Goal: Task Accomplishment & Management: Use online tool/utility

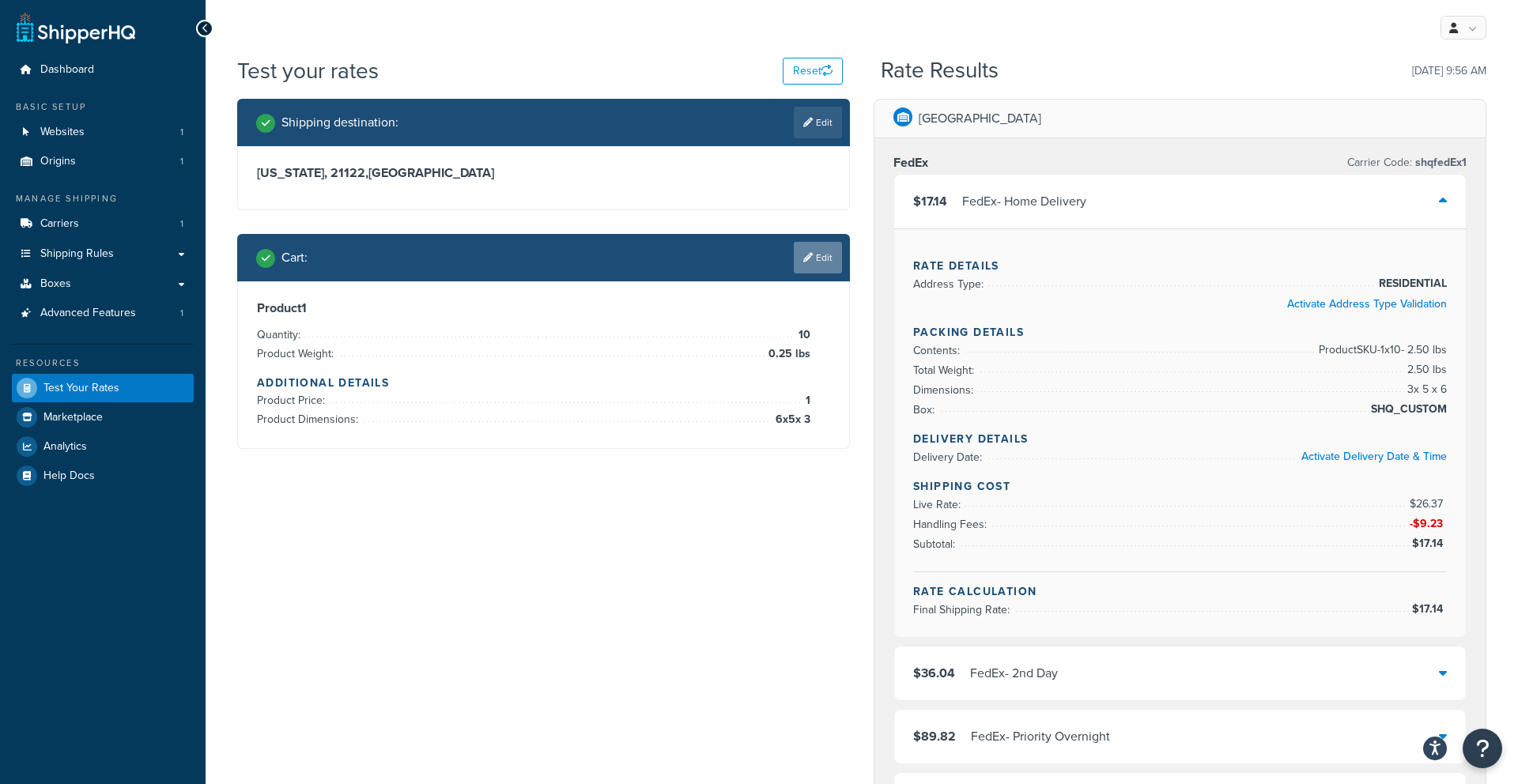
click at [830, 266] on link "Edit" at bounding box center [817, 257] width 49 height 31
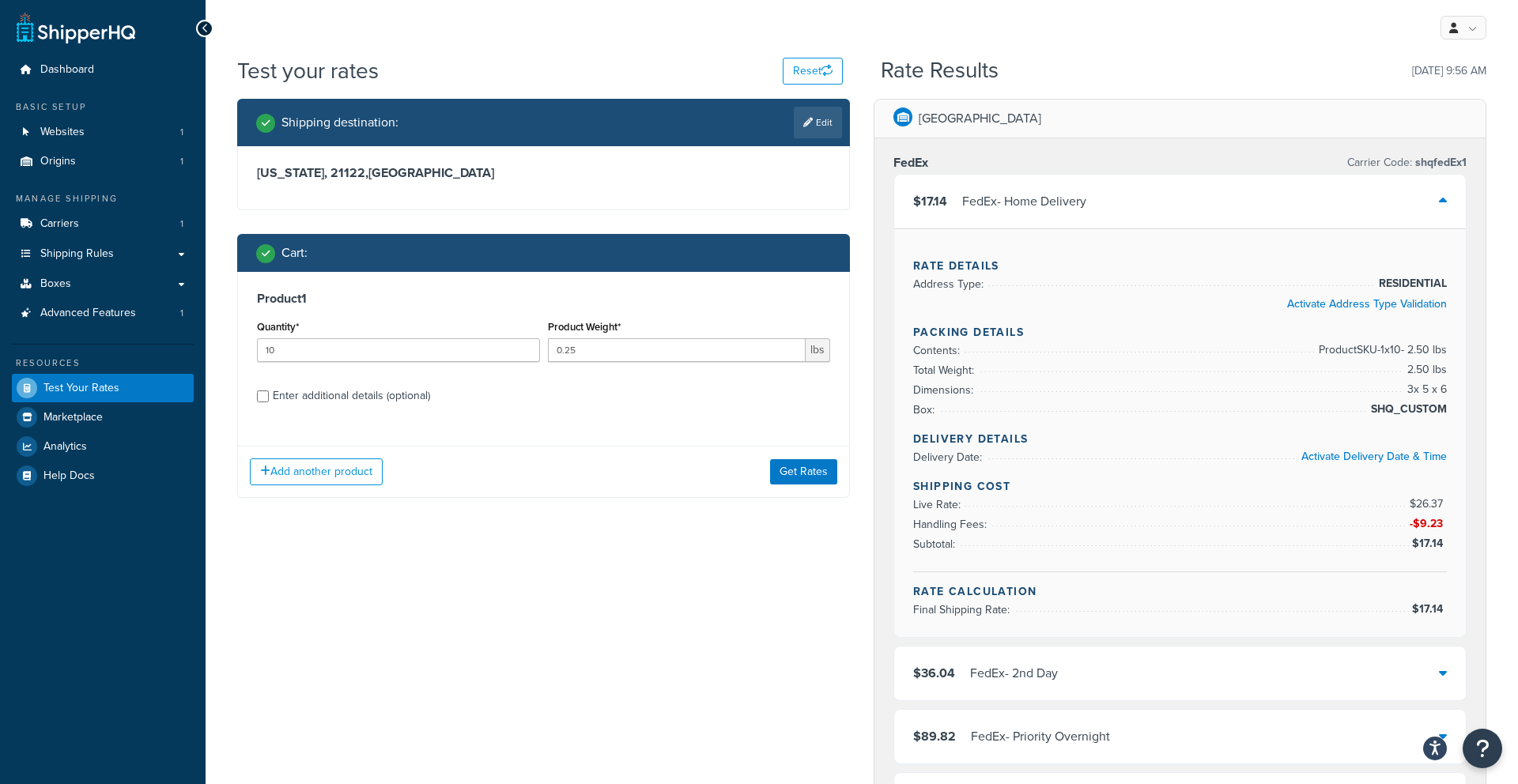
click at [350, 401] on div "Enter additional details (optional)" at bounding box center [351, 395] width 157 height 22
click at [269, 401] on input "Enter additional details (optional)" at bounding box center [262, 396] width 12 height 12
checkbox input "true"
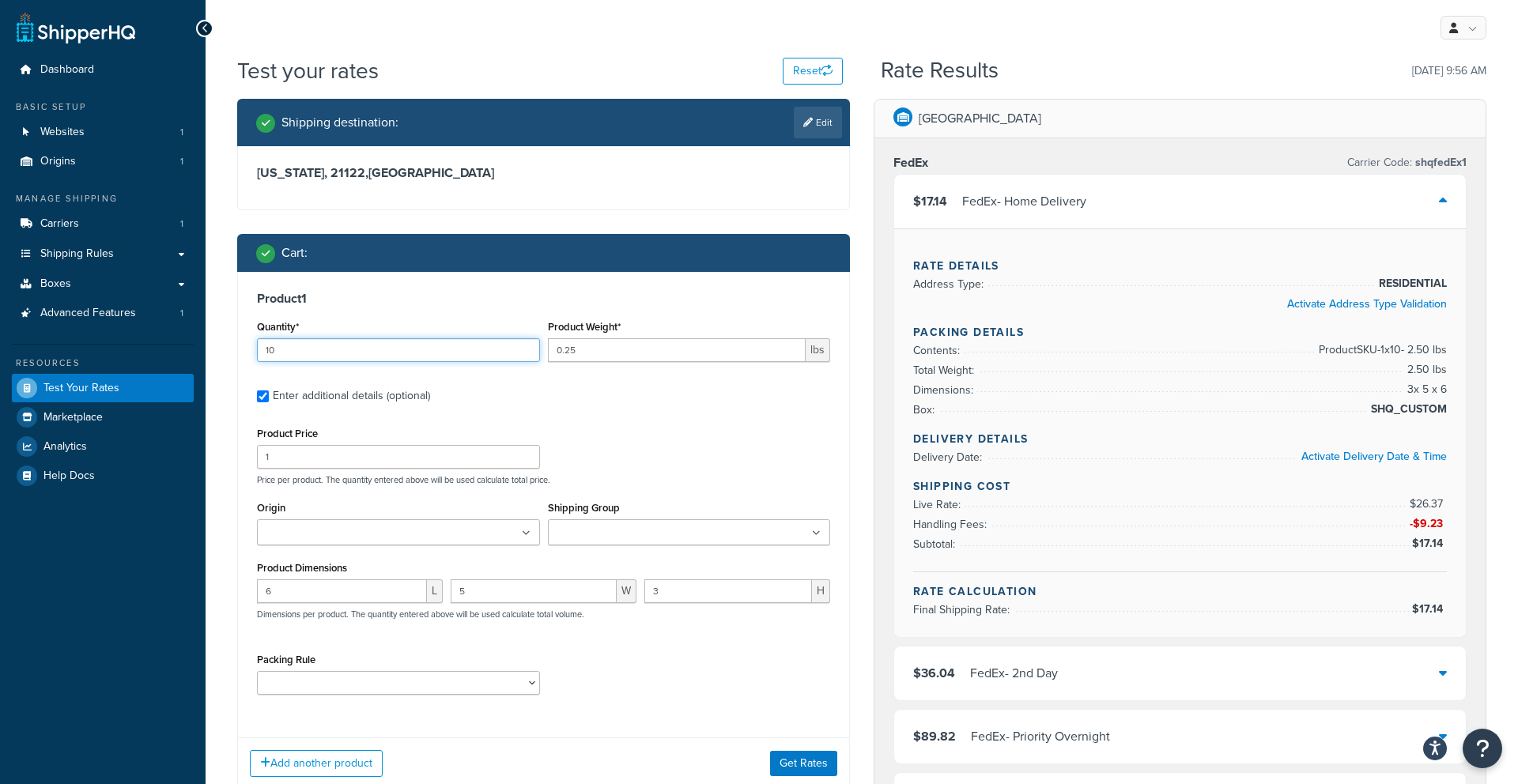
click at [326, 355] on input "10" at bounding box center [398, 349] width 283 height 24
type input "1"
click at [665, 348] on input "0.25" at bounding box center [677, 349] width 258 height 24
type input "0"
type input "61"
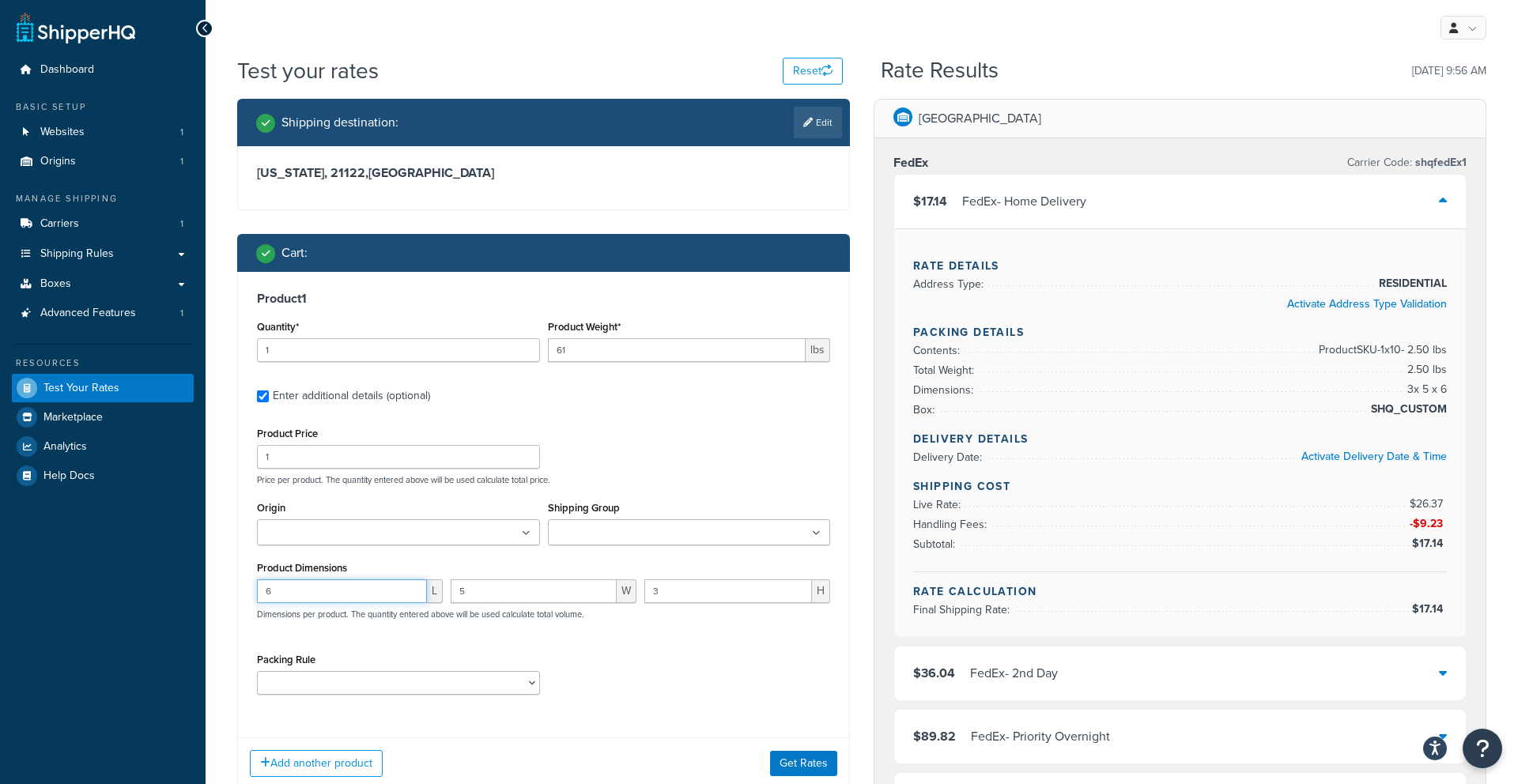
click at [383, 595] on input "6" at bounding box center [341, 591] width 170 height 24
type input "46"
click at [522, 586] on input "5" at bounding box center [534, 591] width 166 height 24
click at [522, 587] on input "5" at bounding box center [534, 591] width 166 height 24
type input "26"
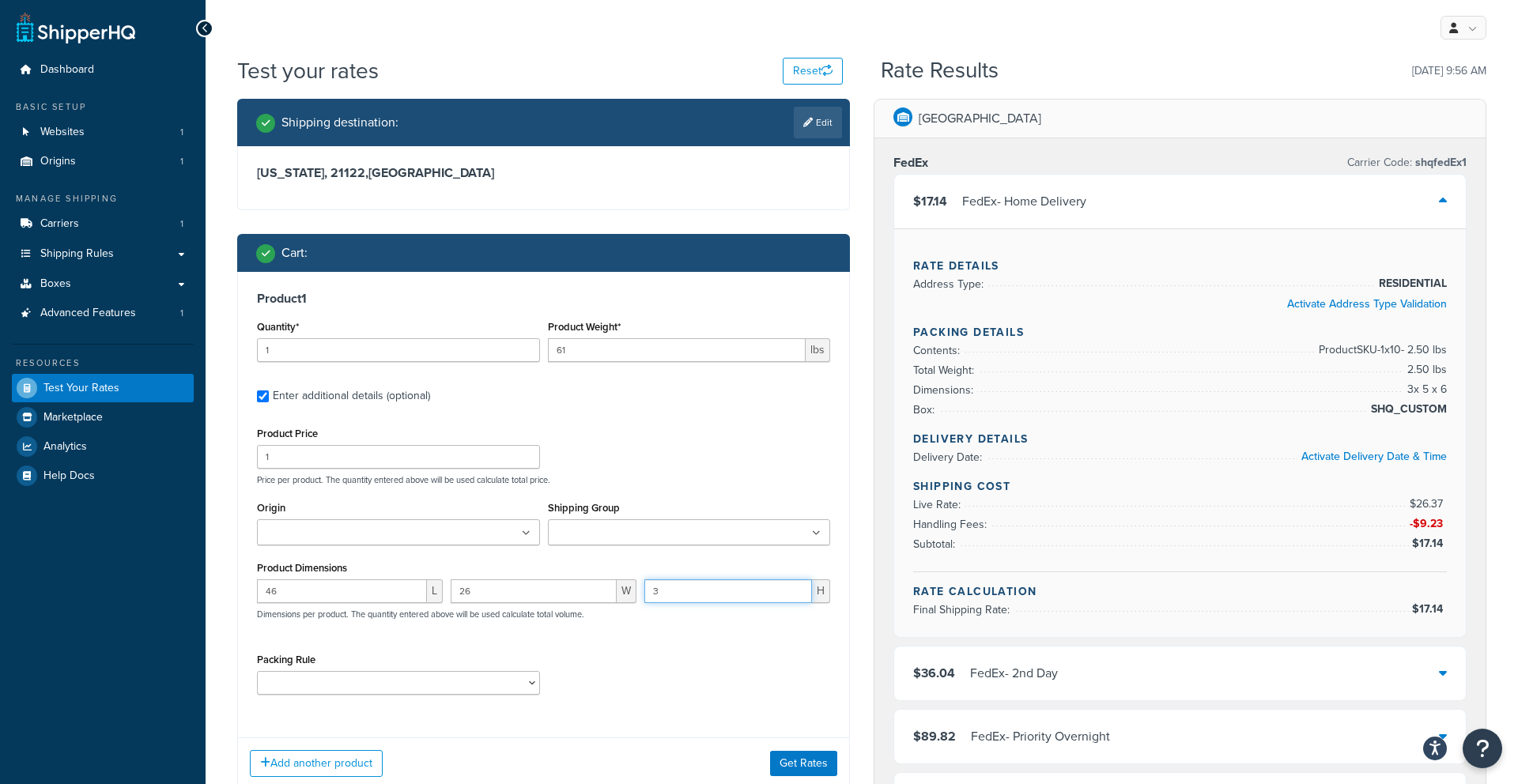
click at [659, 586] on input "3" at bounding box center [728, 591] width 168 height 24
type input "10"
click at [808, 778] on div "Add another product Get Rates" at bounding box center [543, 763] width 611 height 51
click at [802, 771] on button "Get Rates" at bounding box center [803, 763] width 67 height 25
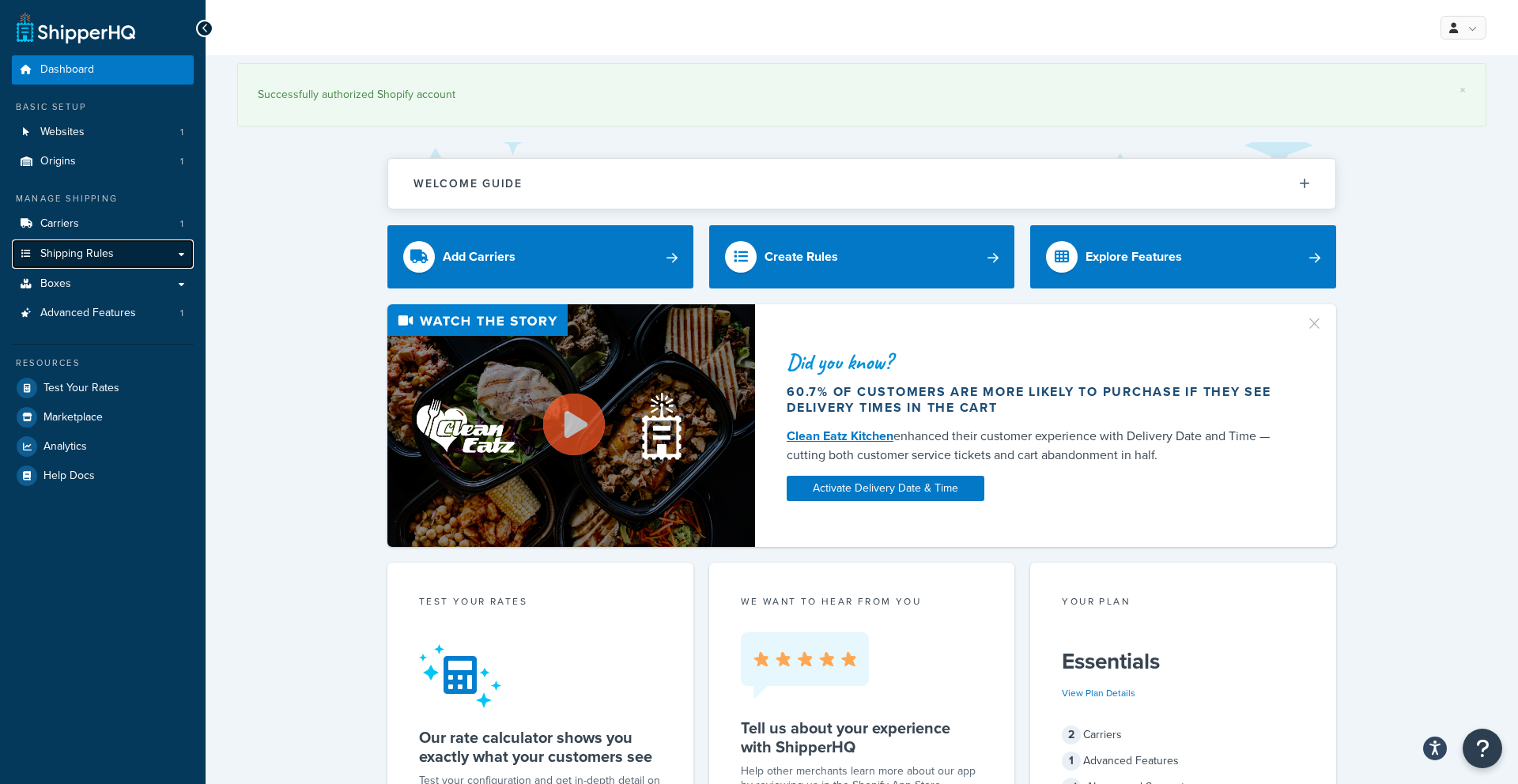
click at [62, 261] on span "Shipping Rules" at bounding box center [76, 254] width 73 height 13
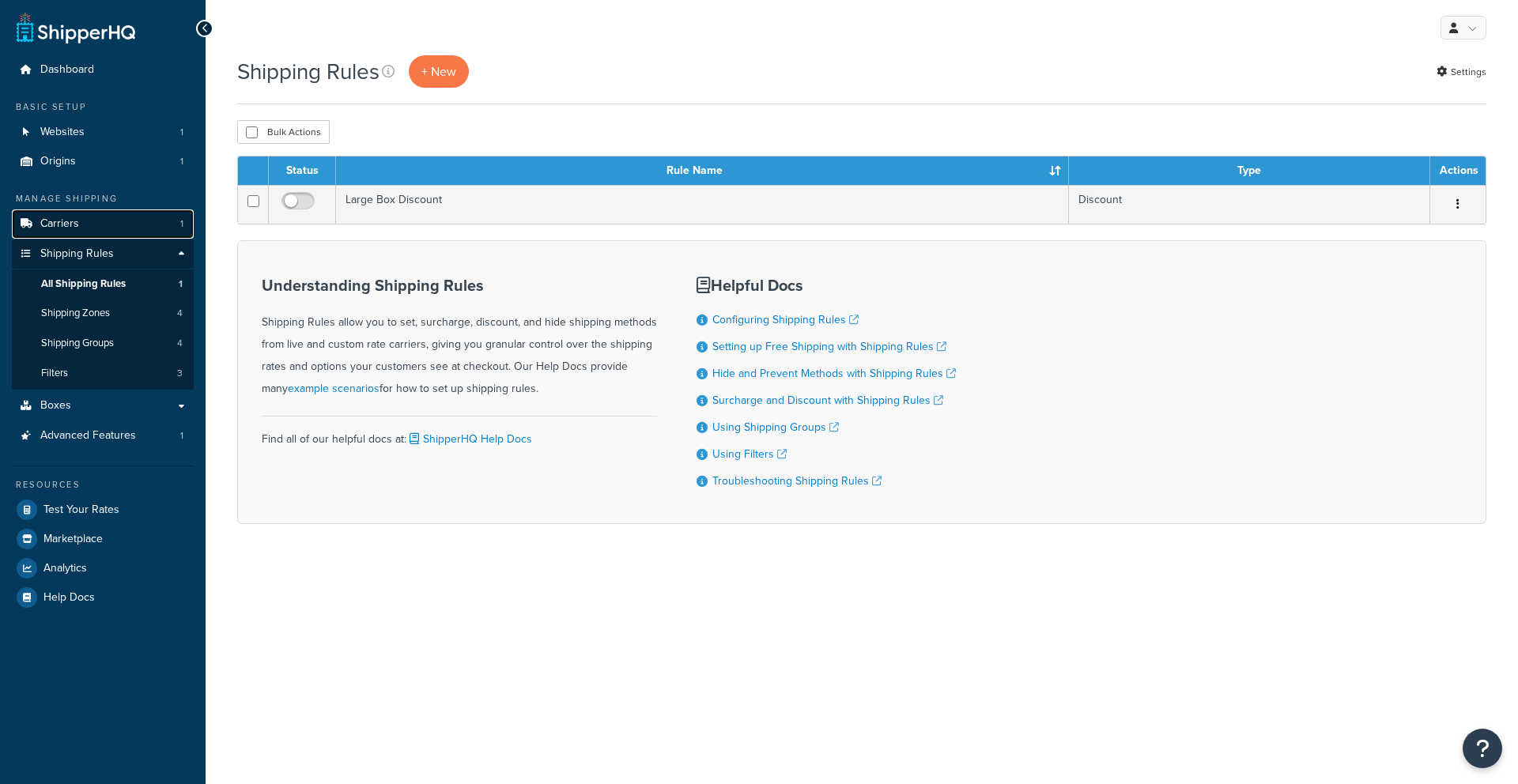
drag, startPoint x: 0, startPoint y: 0, endPoint x: 127, endPoint y: 234, distance: 266.2
click at [127, 234] on link "Carriers 1" at bounding box center [102, 224] width 182 height 30
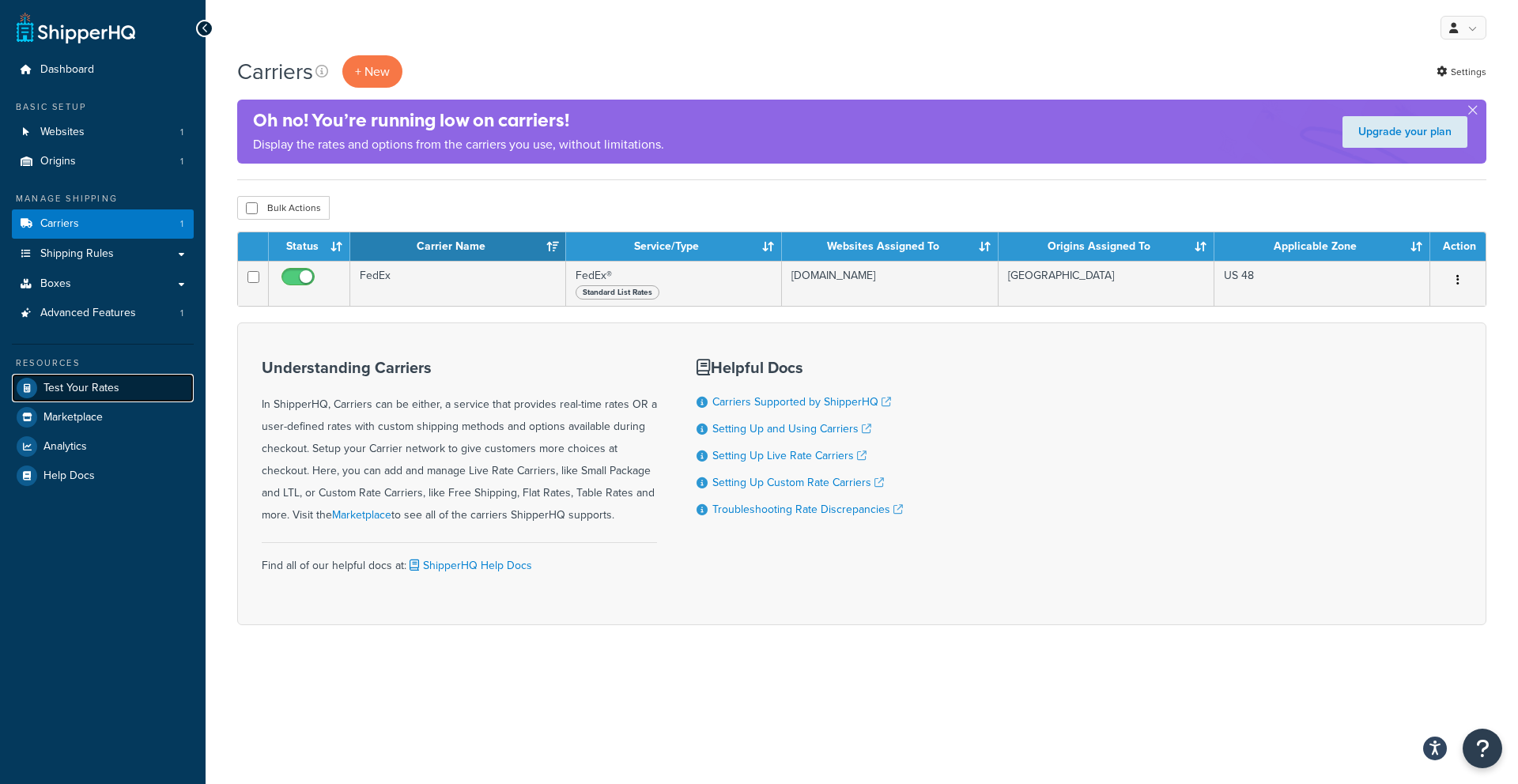
click at [104, 381] on span "Test Your Rates" at bounding box center [81, 388] width 76 height 13
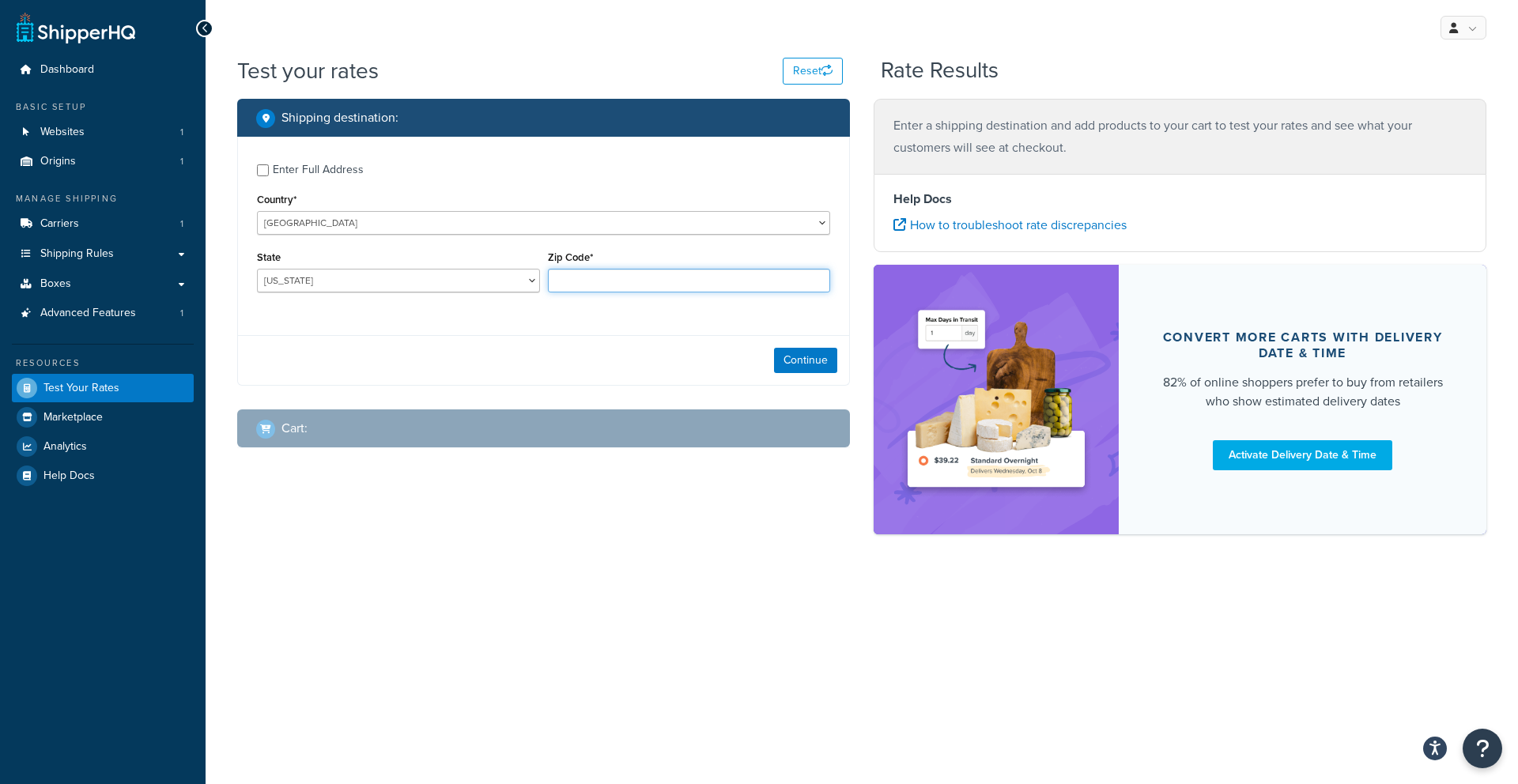
click at [634, 280] on input "Zip Code*" at bounding box center [689, 280] width 283 height 24
type input "33016"
select select "FL"
click at [609, 292] on input "33016" at bounding box center [689, 280] width 283 height 24
type input "21122"
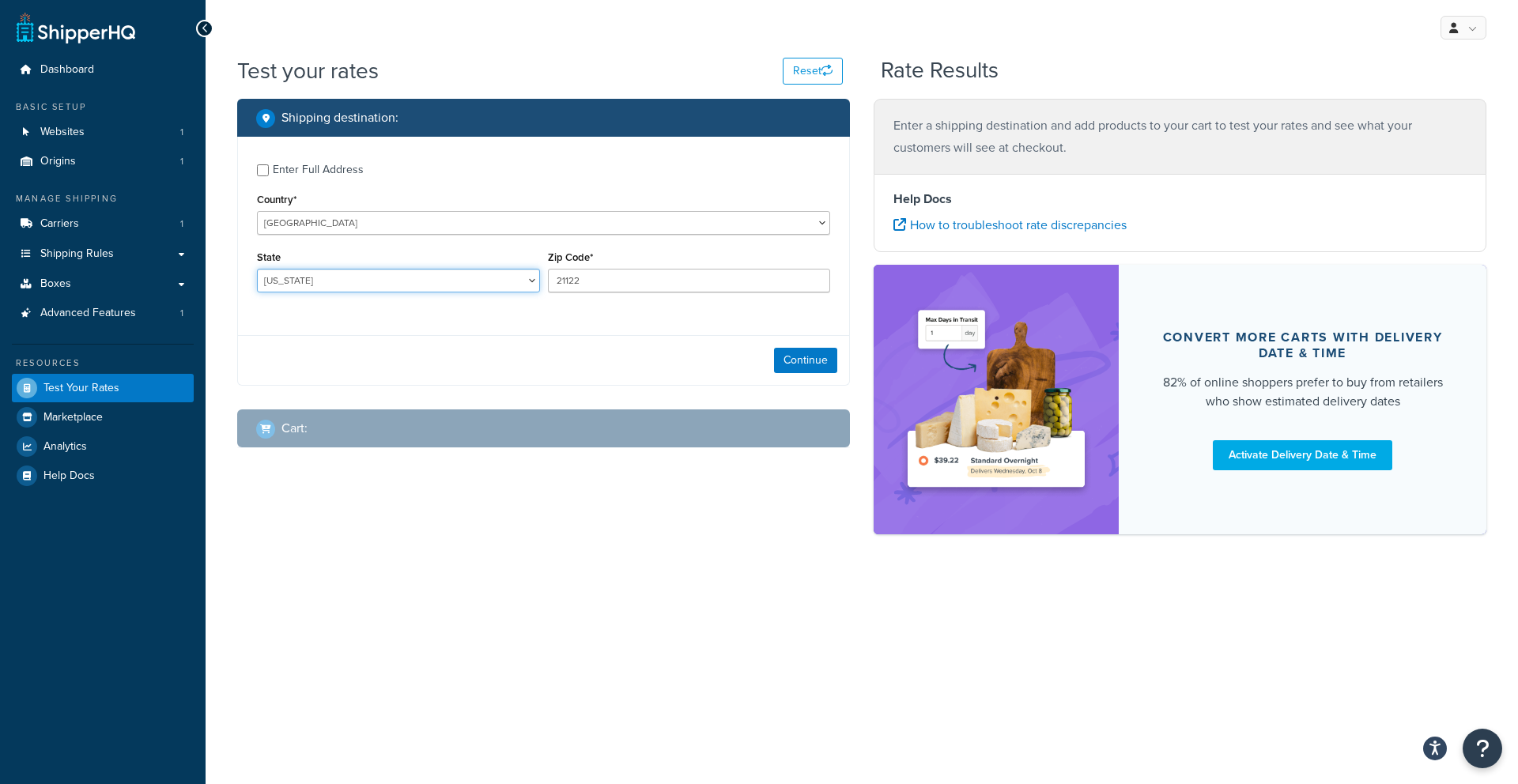
click at [476, 288] on select "Alabama Alaska American Samoa Arizona Arkansas Armed Forces Americas Armed Forc…" at bounding box center [398, 280] width 283 height 24
click at [646, 276] on input "21122" at bounding box center [689, 280] width 283 height 24
drag, startPoint x: 642, startPoint y: 276, endPoint x: 490, endPoint y: 275, distance: 152.0
click at [490, 275] on div "State Alabama Alaska American Samoa Arizona Arkansas Armed Forces Americas Arme…" at bounding box center [544, 275] width 581 height 58
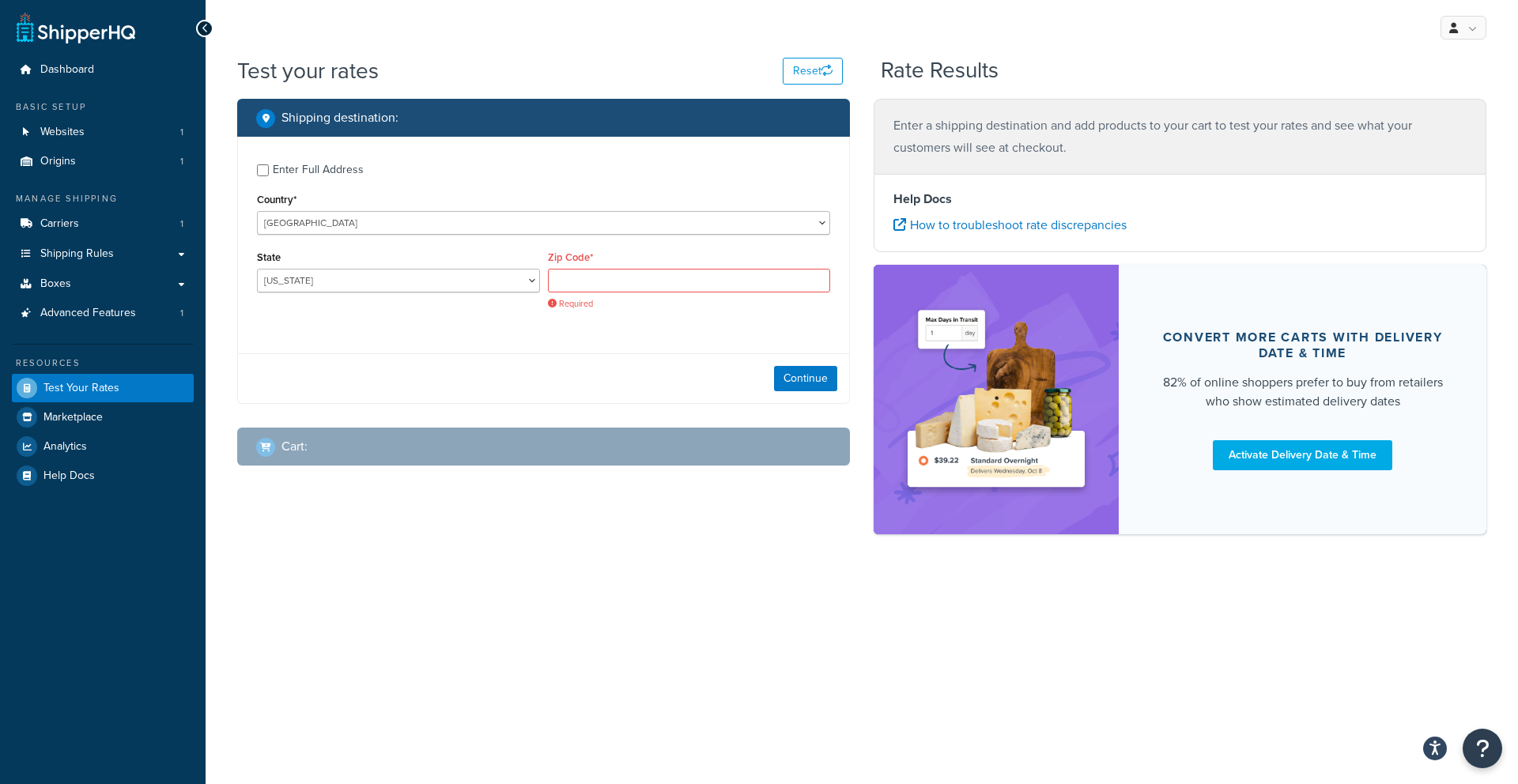
drag, startPoint x: 556, startPoint y: 336, endPoint x: 558, endPoint y: 317, distance: 19.1
click at [556, 336] on div "Enter Full Address Country* United States United Kingdom Afghanistan Åland Isla…" at bounding box center [543, 238] width 611 height 204
click at [567, 283] on input "Zip Code*" at bounding box center [689, 280] width 283 height 24
type input "21122"
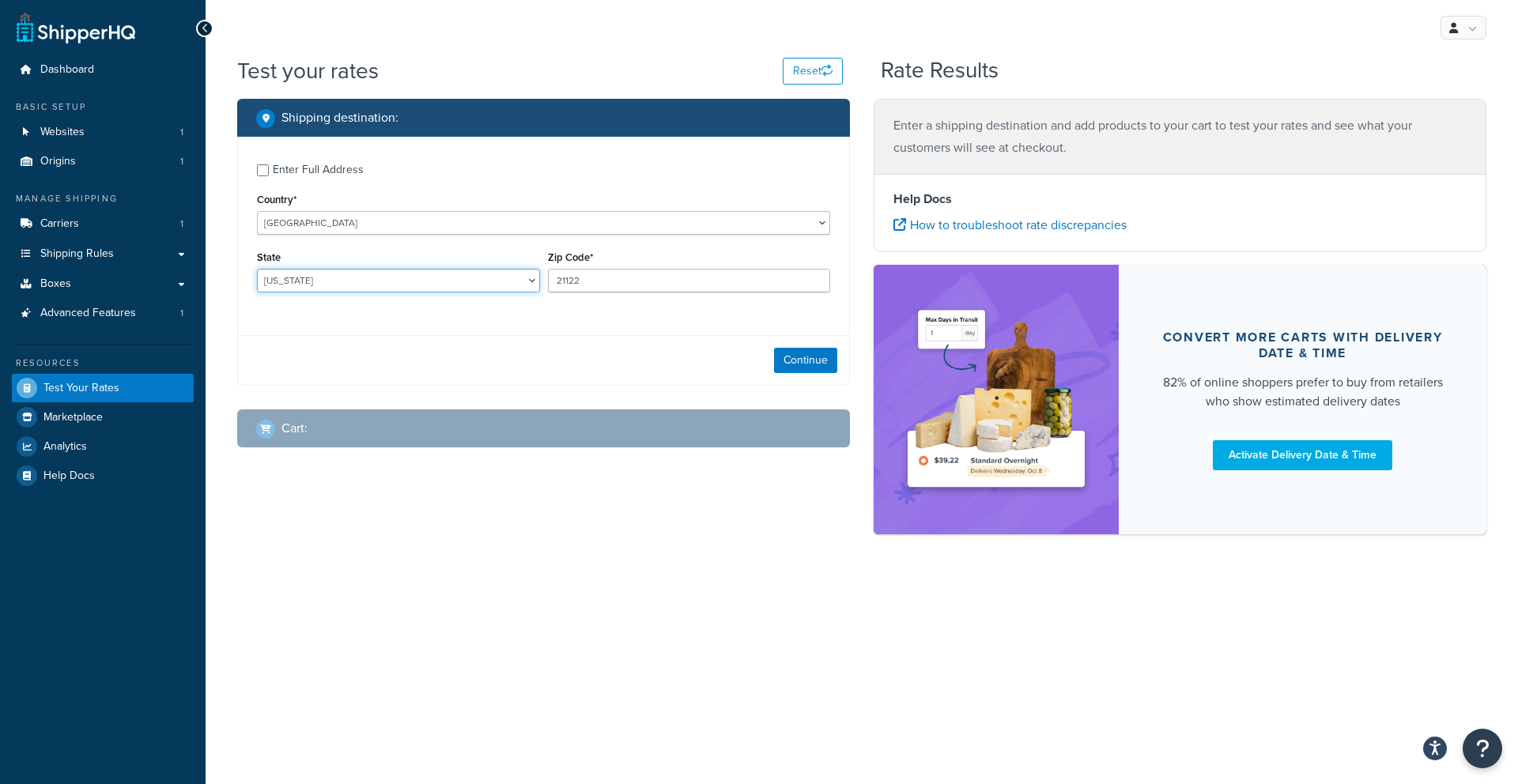
click at [451, 285] on select "Alabama Alaska American Samoa Arizona Arkansas Armed Forces Americas Armed Forc…" at bounding box center [398, 280] width 283 height 24
select select "MD"
click at [257, 269] on select "Alabama Alaska American Samoa Arizona Arkansas Armed Forces Americas Armed Forc…" at bounding box center [398, 280] width 283 height 24
click at [809, 369] on button "Continue" at bounding box center [805, 360] width 63 height 25
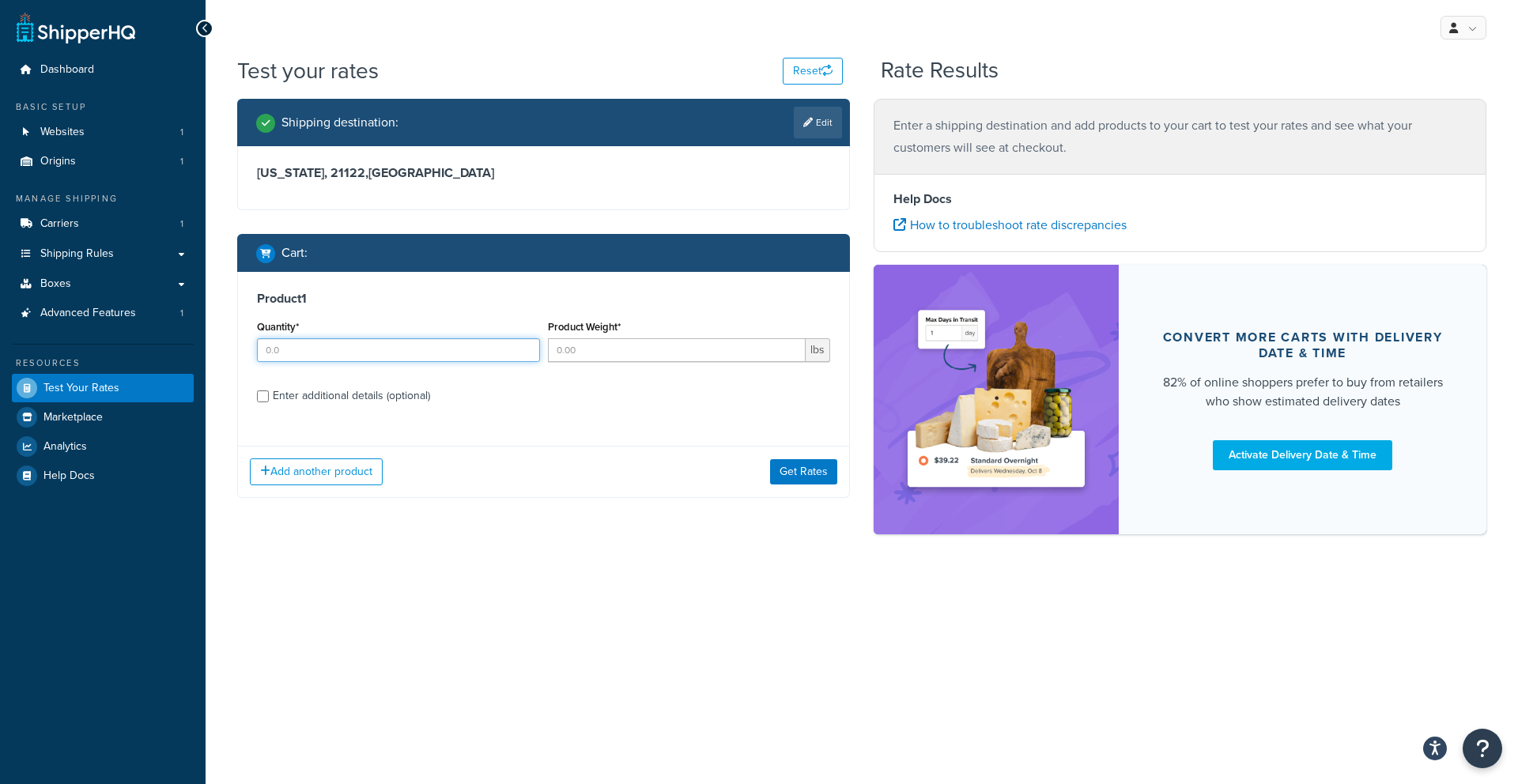
click at [346, 353] on input "Quantity*" at bounding box center [398, 349] width 283 height 24
type input "1"
click at [599, 351] on input "Product Weight*" at bounding box center [677, 349] width 258 height 24
type input "61"
click at [326, 397] on div "Enter additional details (optional)" at bounding box center [351, 395] width 157 height 22
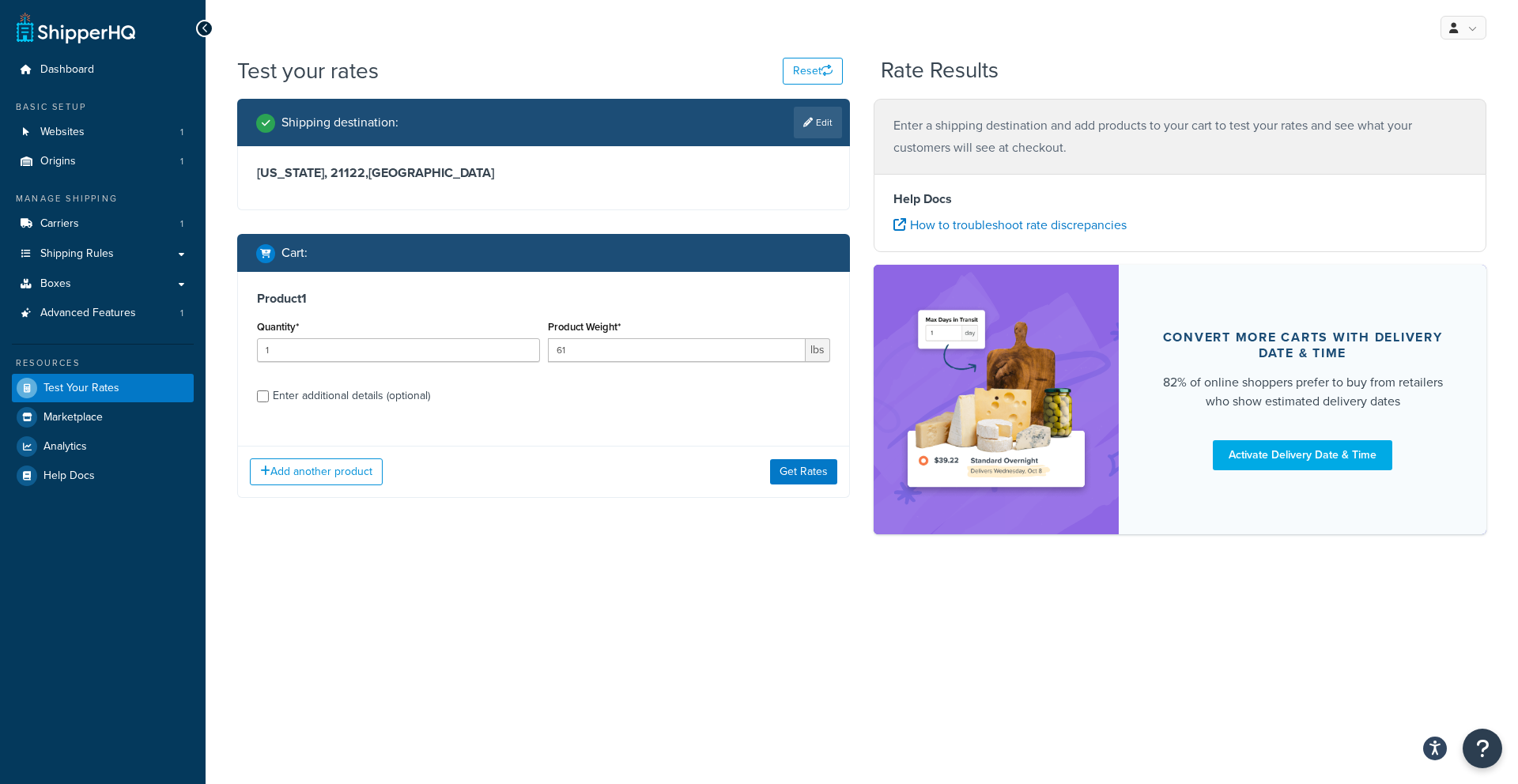
click at [276, 398] on div "Enter additional details (optional)" at bounding box center [351, 395] width 157 height 22
click at [269, 398] on input "Enter additional details (optional)" at bounding box center [262, 396] width 12 height 12
checkbox input "true"
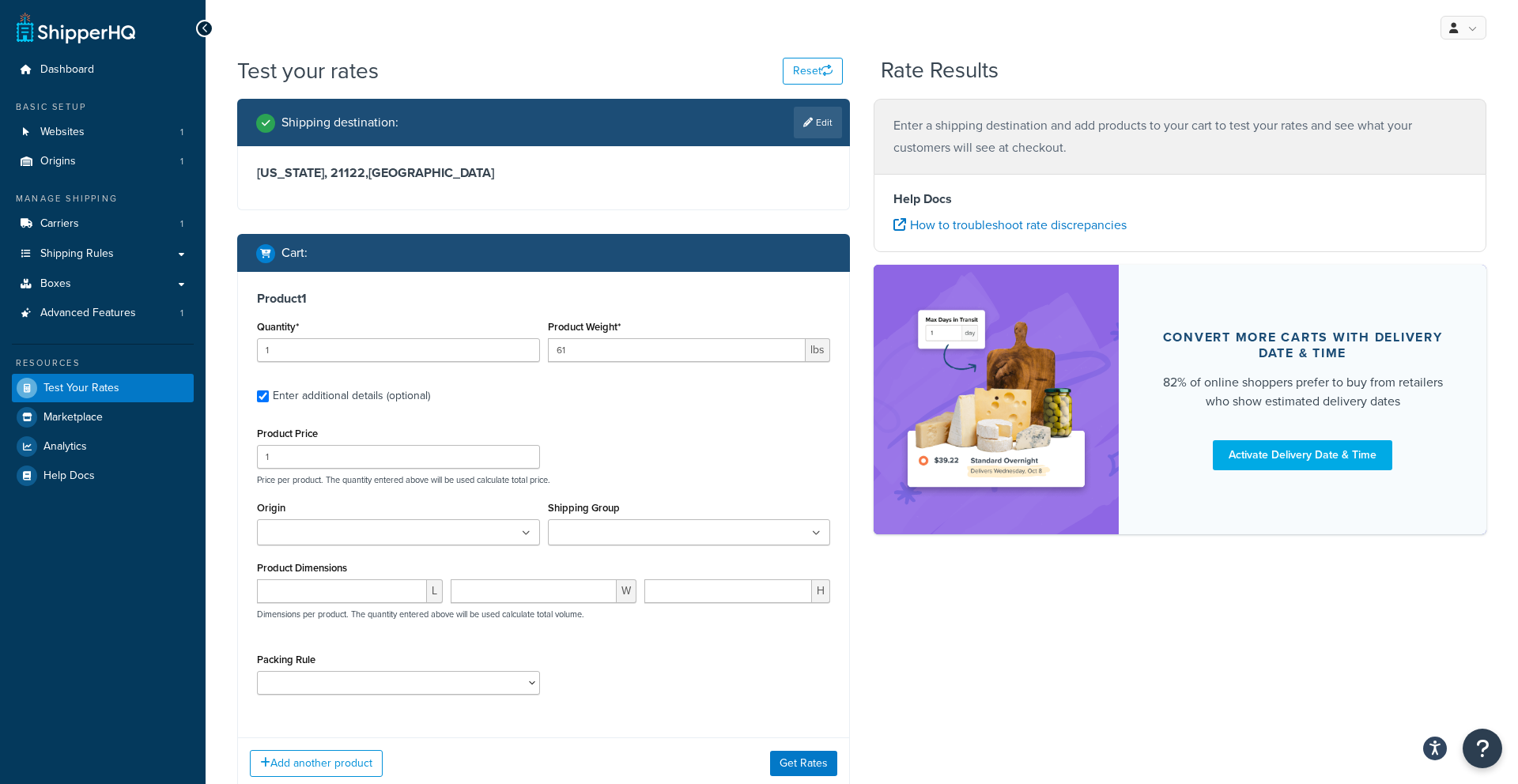
click at [271, 398] on div "Enter additional details (optional)" at bounding box center [543, 394] width 573 height 25
click at [309, 602] on input "number" at bounding box center [341, 591] width 170 height 24
type input "46"
click at [478, 595] on input "number" at bounding box center [534, 591] width 166 height 24
type input "3"
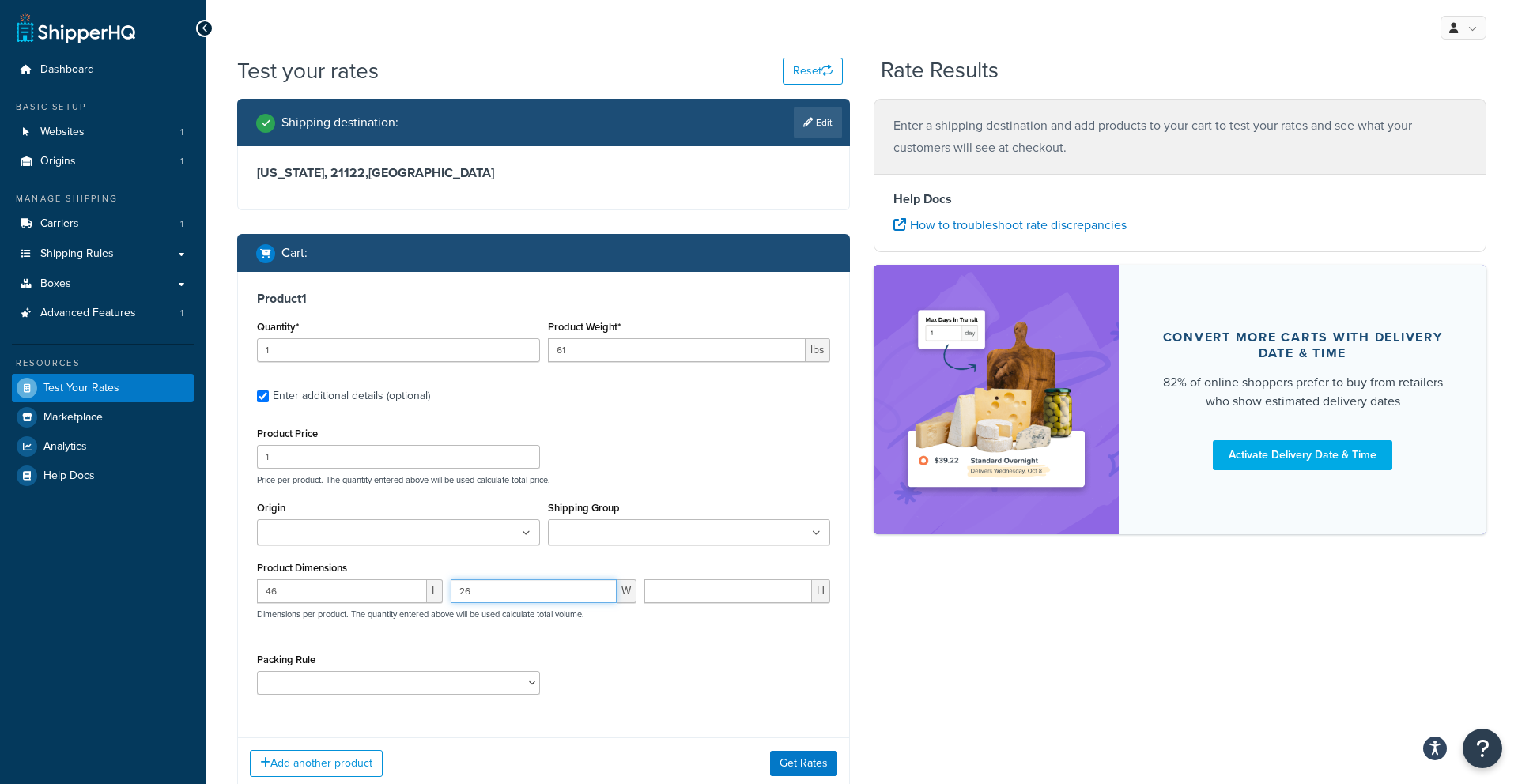
type input "26"
click at [688, 591] on input "number" at bounding box center [728, 591] width 168 height 24
type input "10"
click at [786, 772] on button "Get Rates" at bounding box center [803, 763] width 67 height 25
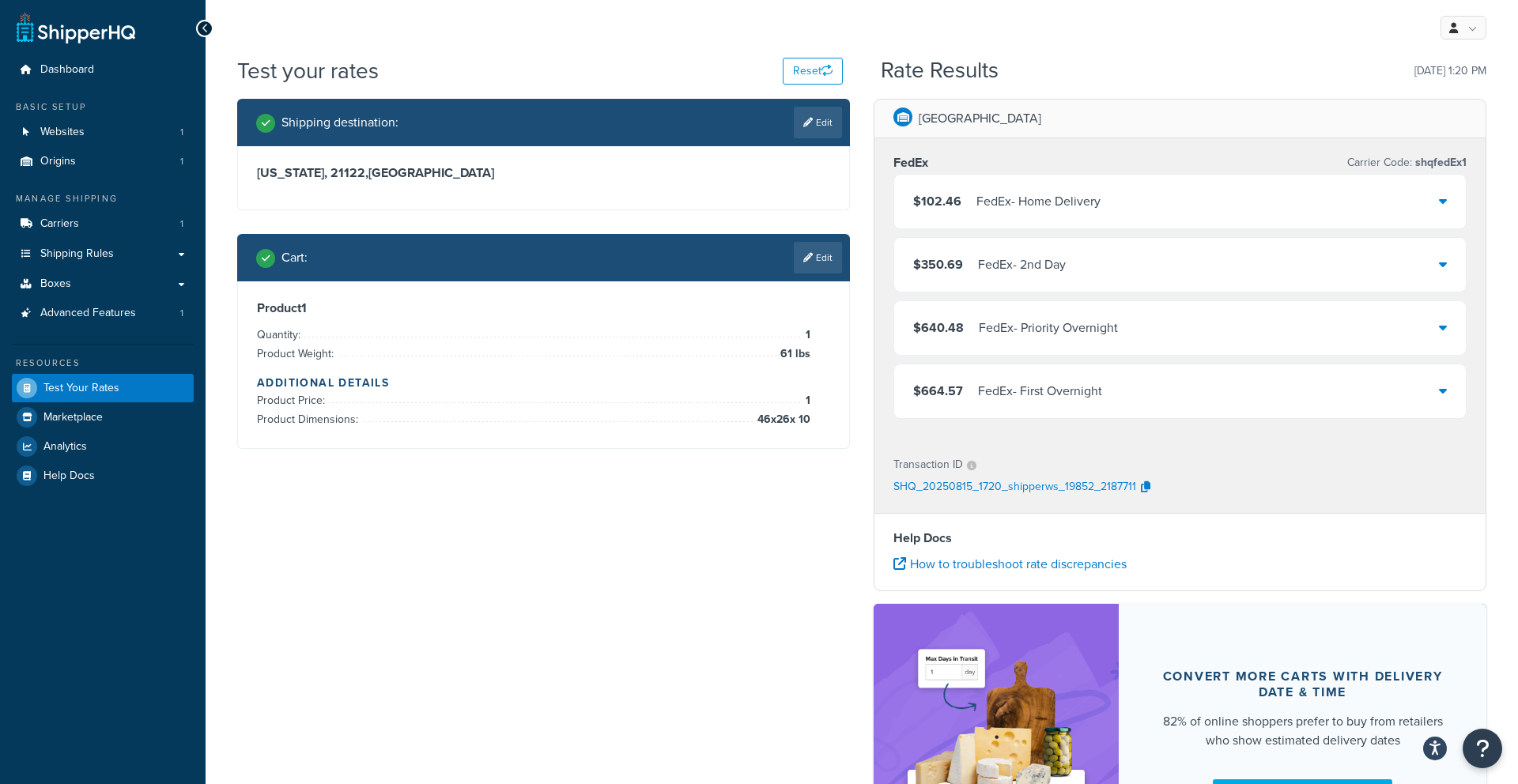
click at [1139, 223] on div "$102.46 FedEx - Home Delivery" at bounding box center [1179, 201] width 572 height 53
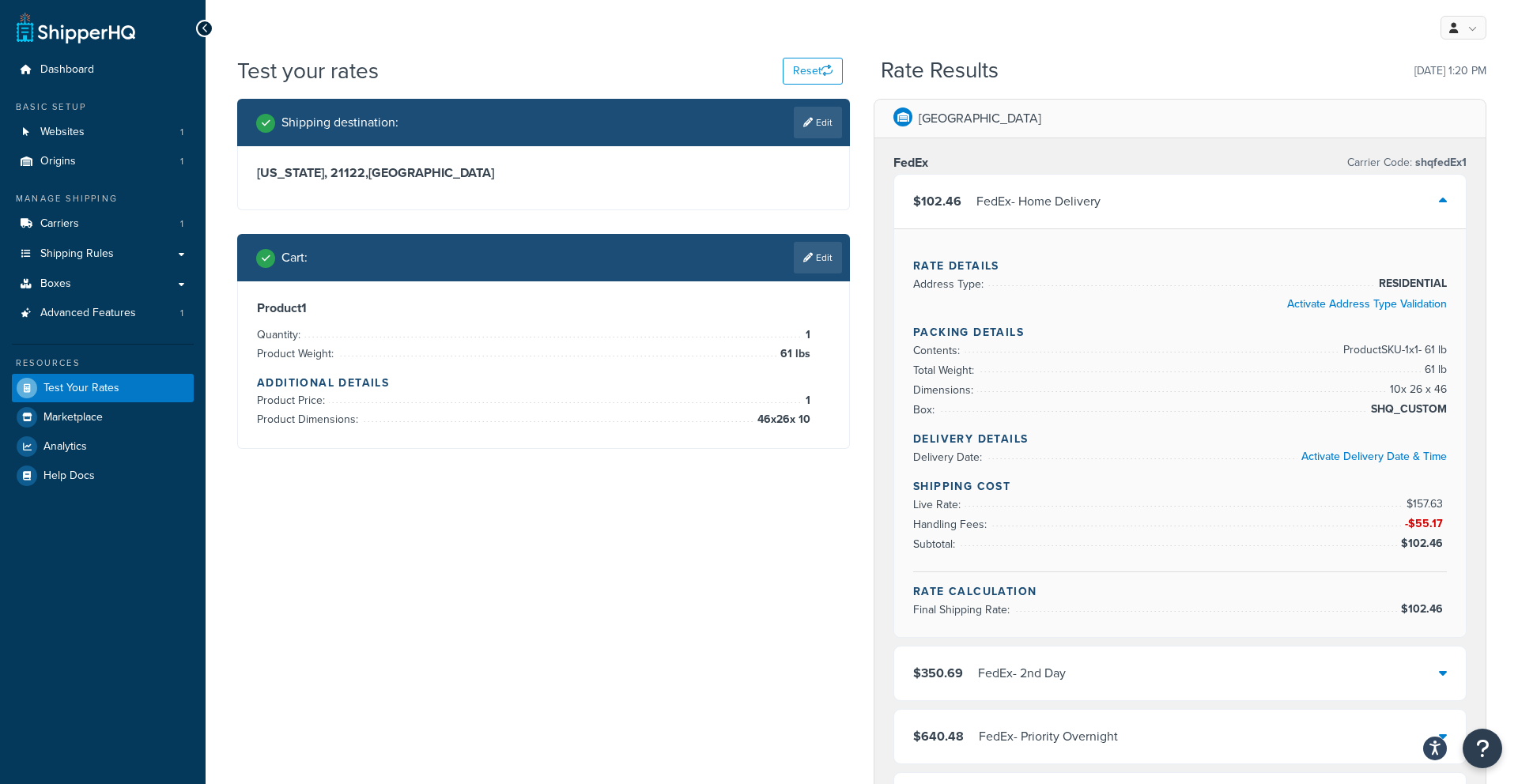
click at [806, 259] on icon at bounding box center [808, 258] width 10 height 10
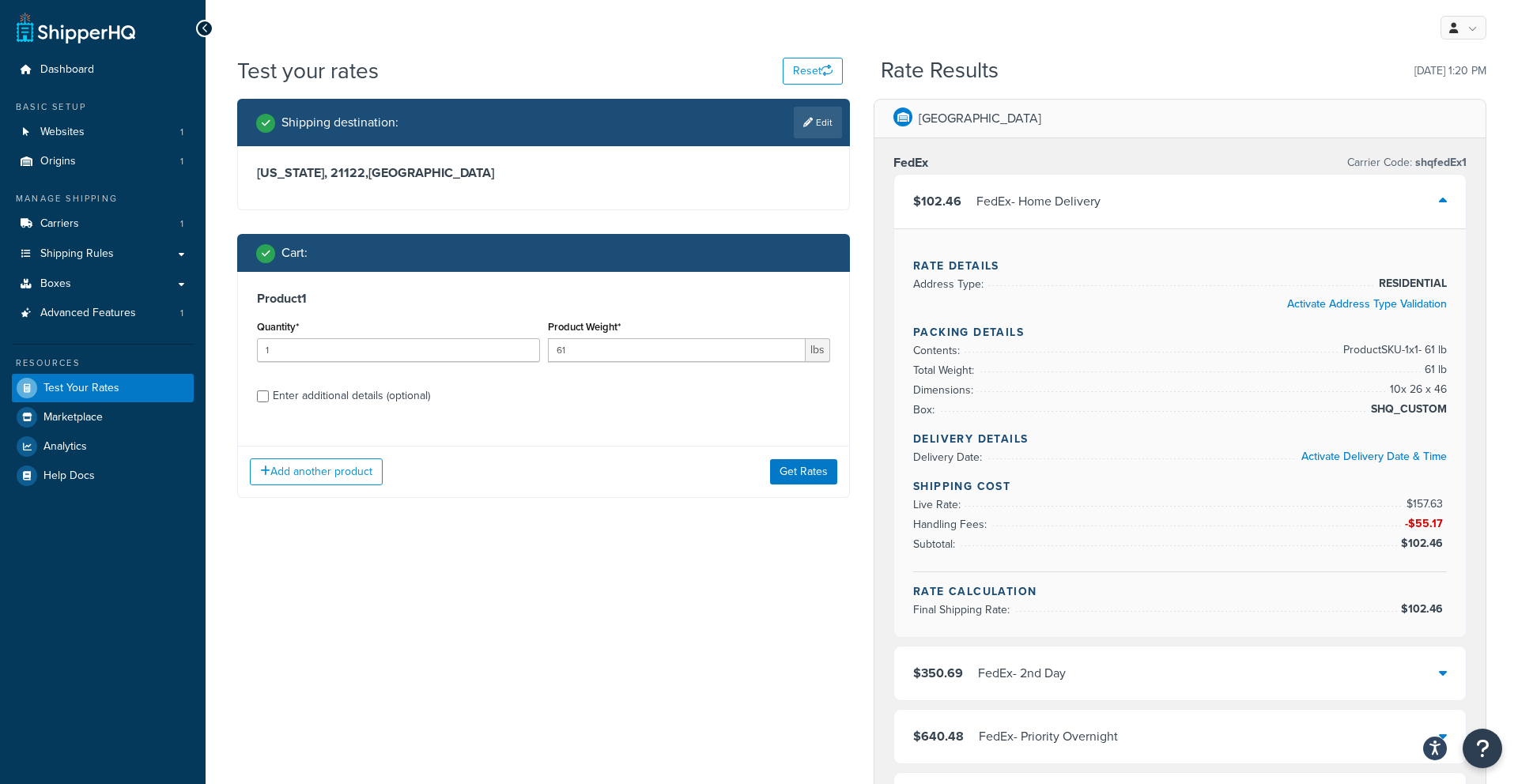
click at [321, 394] on div "Enter additional details (optional)" at bounding box center [351, 395] width 157 height 22
click at [269, 394] on input "Enter additional details (optional)" at bounding box center [262, 396] width 12 height 12
checkbox input "true"
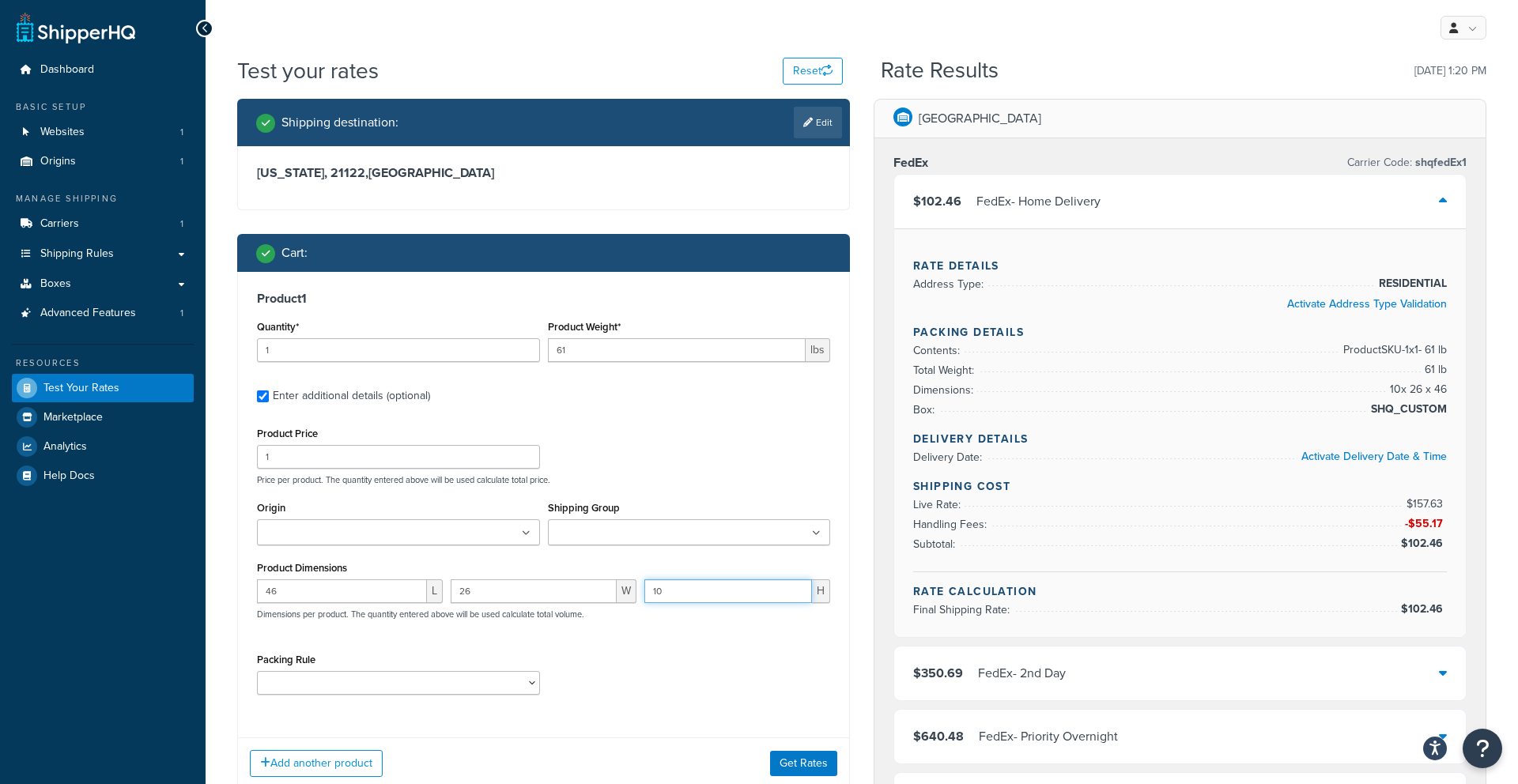
drag, startPoint x: 703, startPoint y: 596, endPoint x: 708, endPoint y: 588, distance: 9.4
click at [704, 596] on input "10" at bounding box center [728, 591] width 168 height 24
type input "15"
click at [794, 764] on button "Get Rates" at bounding box center [803, 763] width 67 height 25
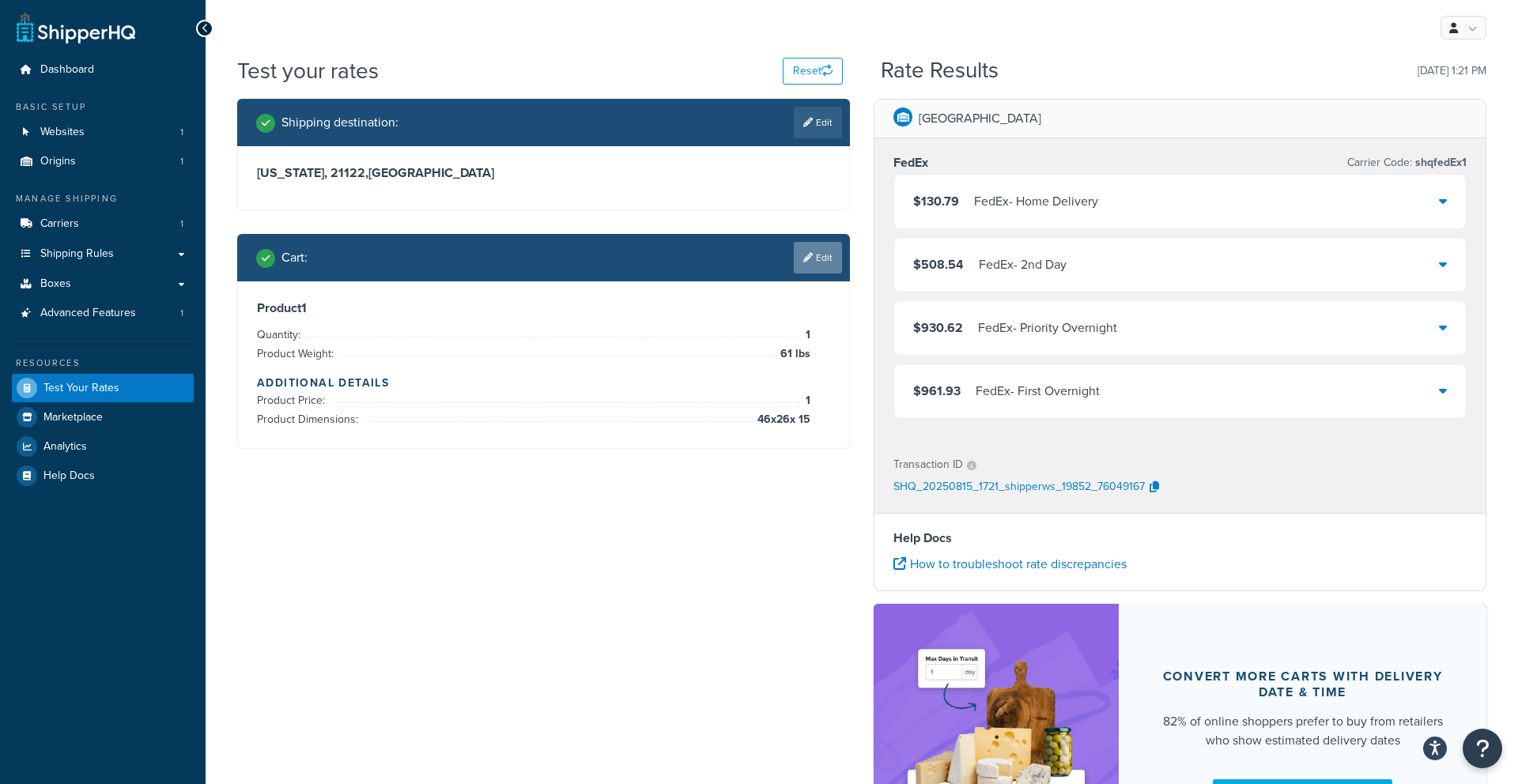
click at [806, 272] on link "Edit" at bounding box center [817, 257] width 49 height 31
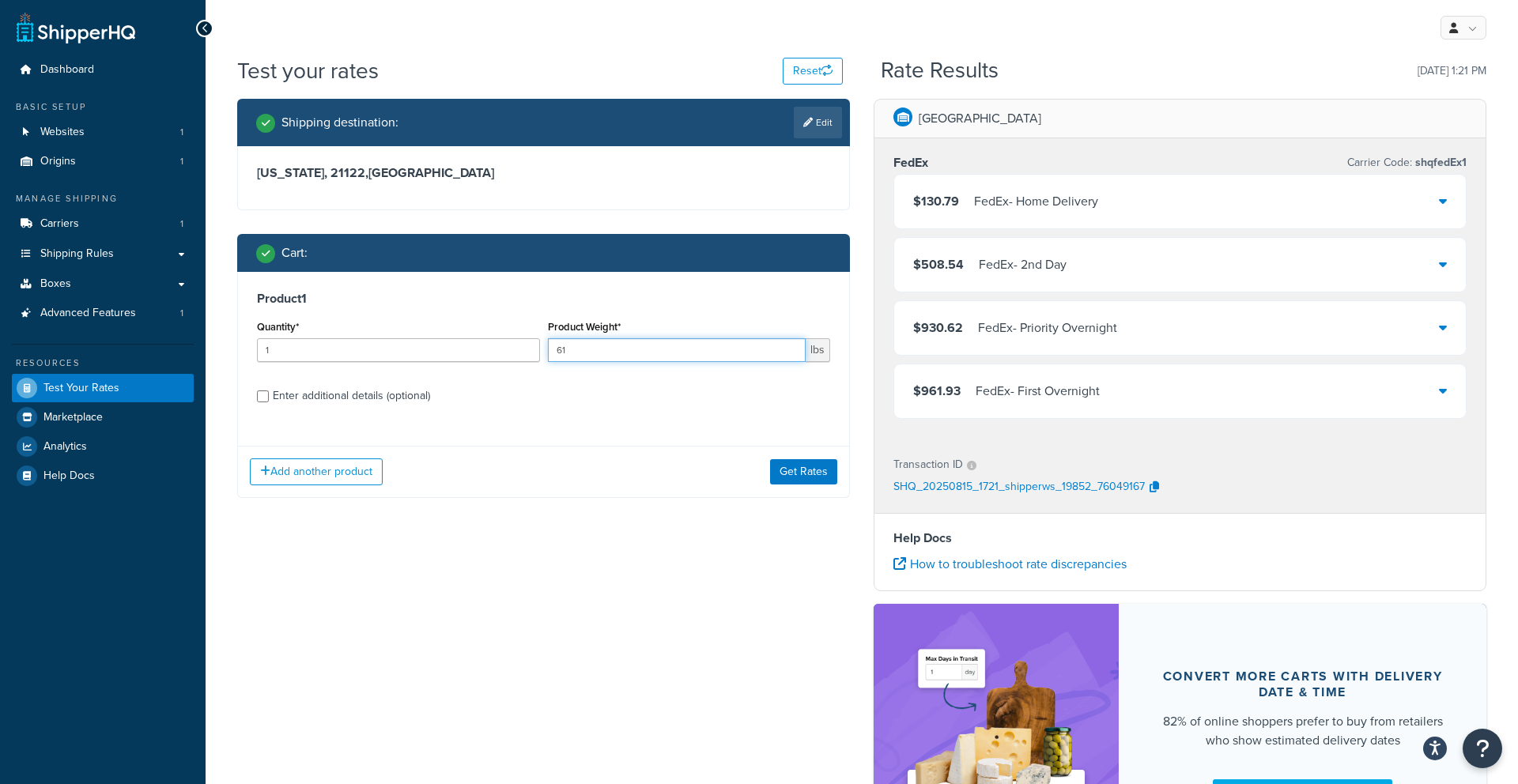
click at [578, 353] on input "61" at bounding box center [677, 349] width 258 height 24
type input "5"
type input "45"
click at [772, 472] on button "Get Rates" at bounding box center [803, 471] width 67 height 25
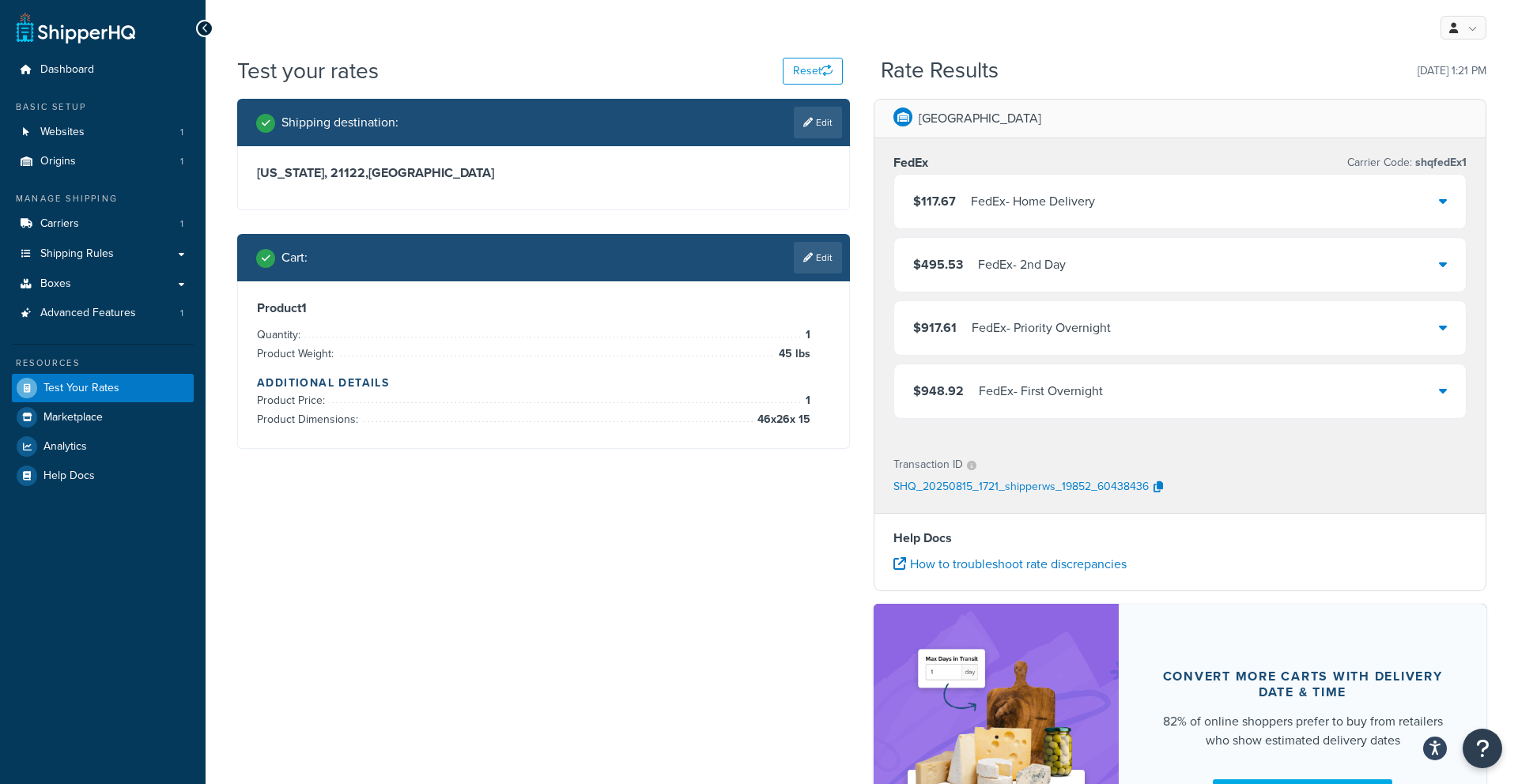
click at [808, 267] on link "Edit" at bounding box center [817, 257] width 49 height 31
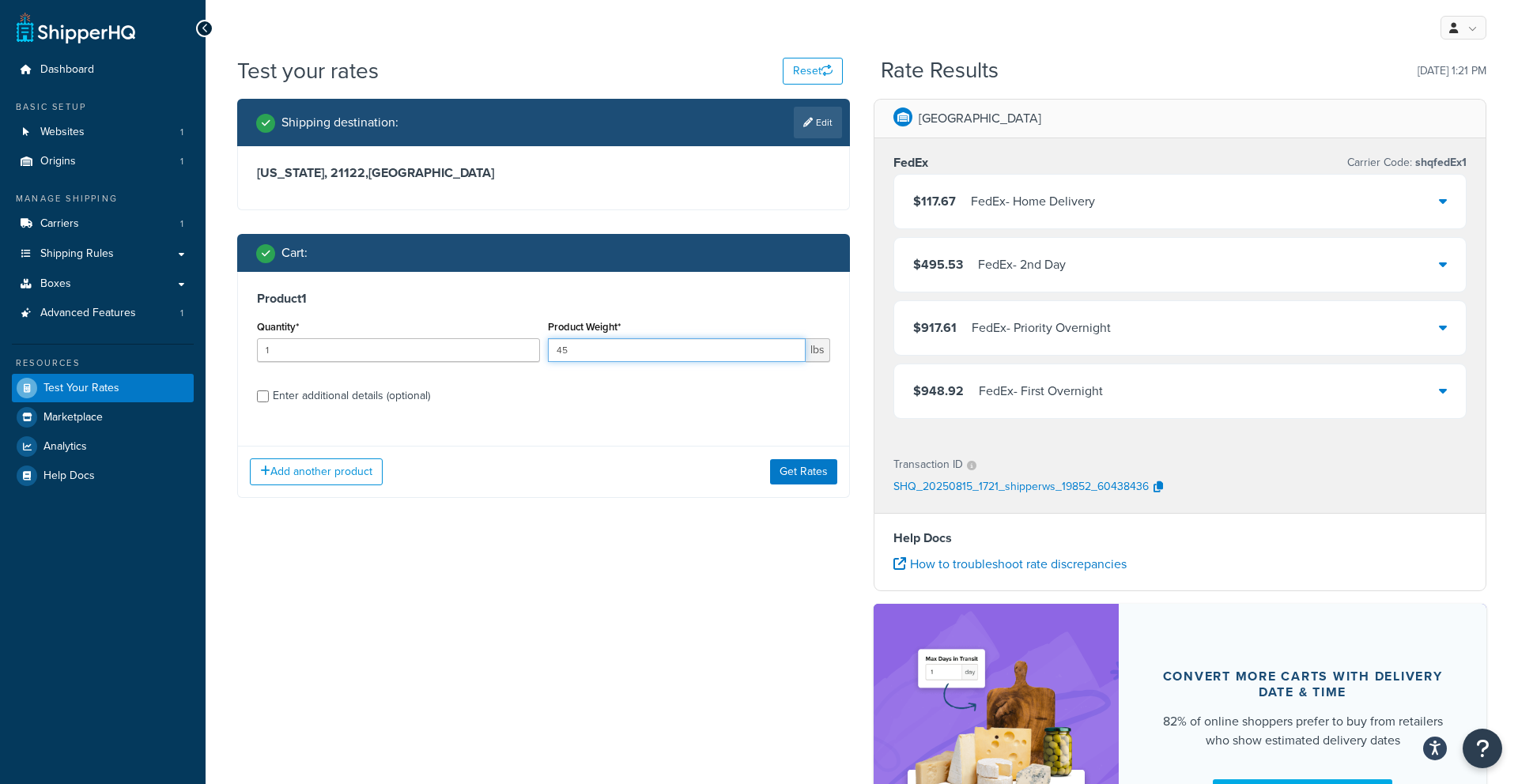
click at [676, 357] on input "45" at bounding box center [677, 349] width 258 height 24
